Goal: Use online tool/utility: Utilize a website feature to perform a specific function

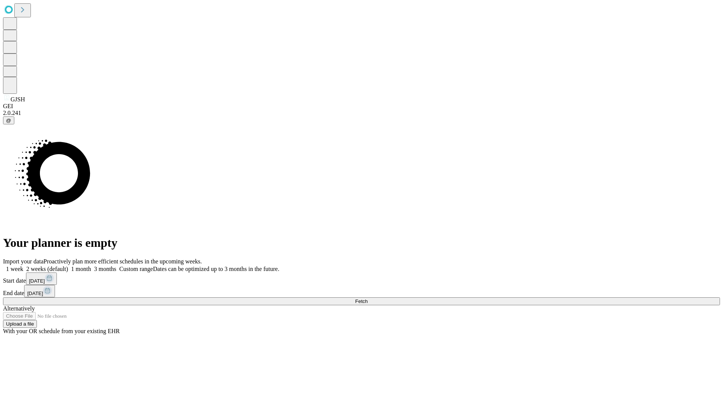
click at [368, 298] on span "Fetch" at bounding box center [361, 301] width 12 height 6
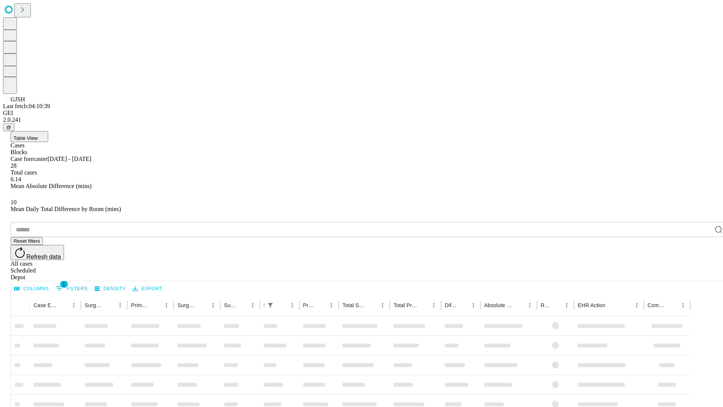
click at [38, 135] on span "Table View" at bounding box center [26, 138] width 24 height 6
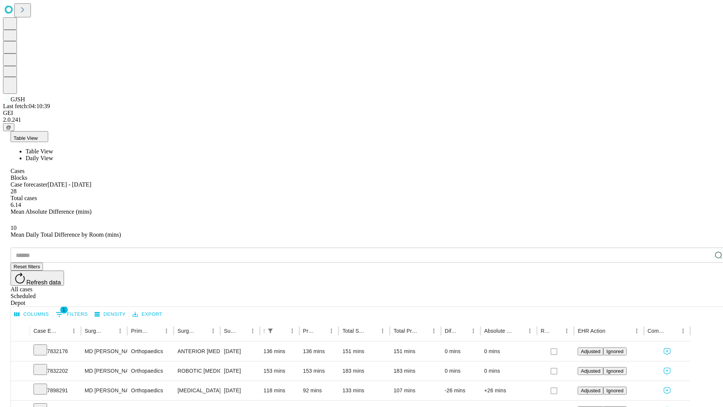
click at [53, 155] on span "Daily View" at bounding box center [39, 158] width 27 height 6
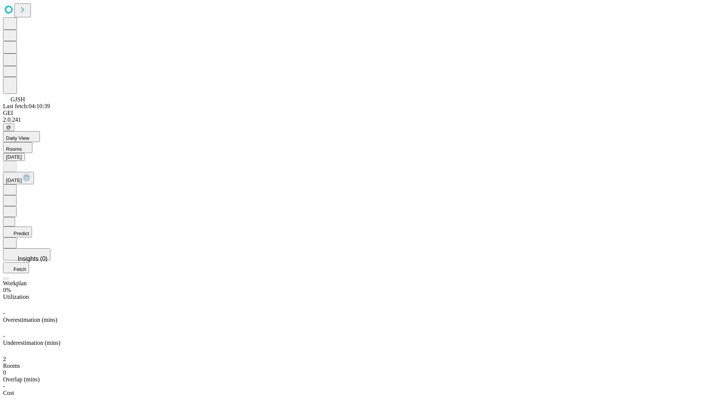
click at [32, 226] on button "Predict" at bounding box center [17, 231] width 29 height 11
